Goal: Transaction & Acquisition: Subscribe to service/newsletter

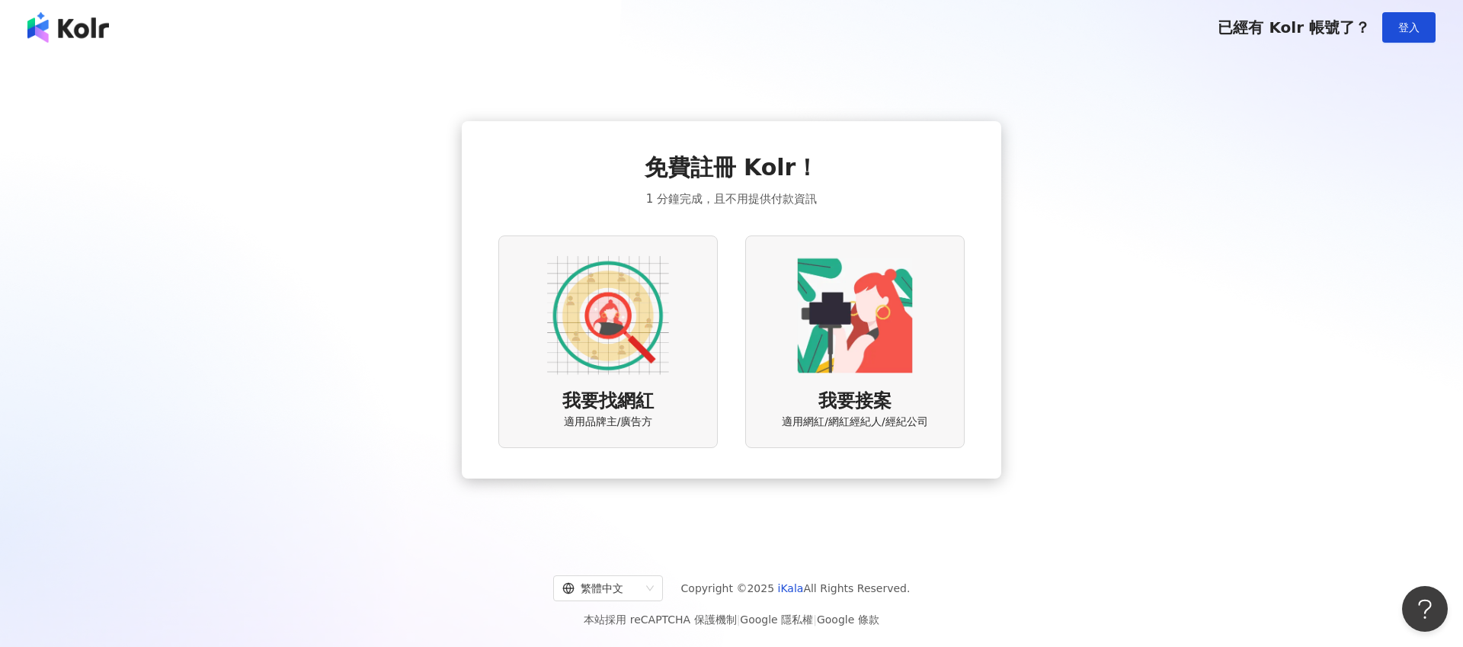
click at [646, 325] on img at bounding box center [608, 316] width 122 height 122
click at [641, 306] on img at bounding box center [608, 316] width 122 height 122
